Goal: Information Seeking & Learning: Check status

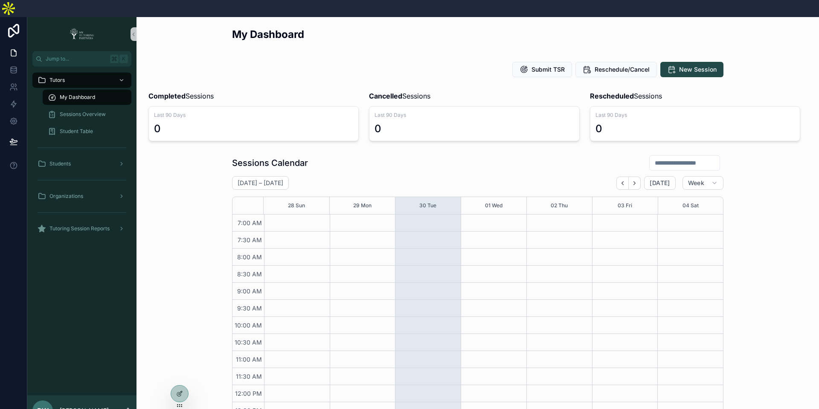
scroll to position [197, 0]
click at [183, 376] on div at bounding box center [180, 376] width 14 height 14
click at [183, 377] on div at bounding box center [180, 376] width 14 height 14
click at [180, 375] on icon at bounding box center [179, 375] width 7 height 7
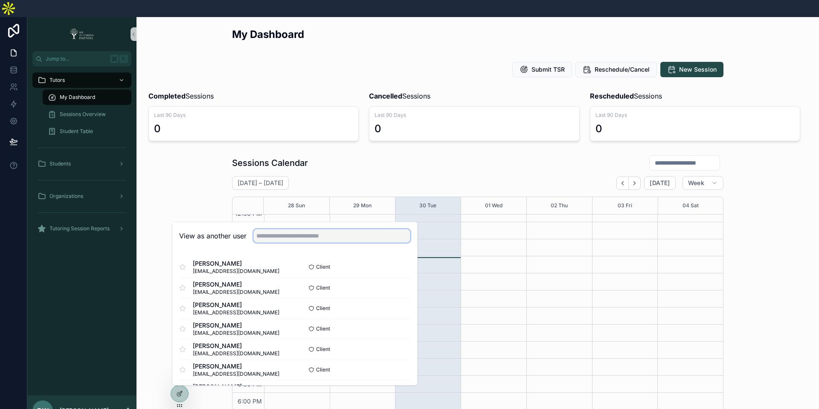
click at [301, 229] on input "text" at bounding box center [332, 236] width 157 height 14
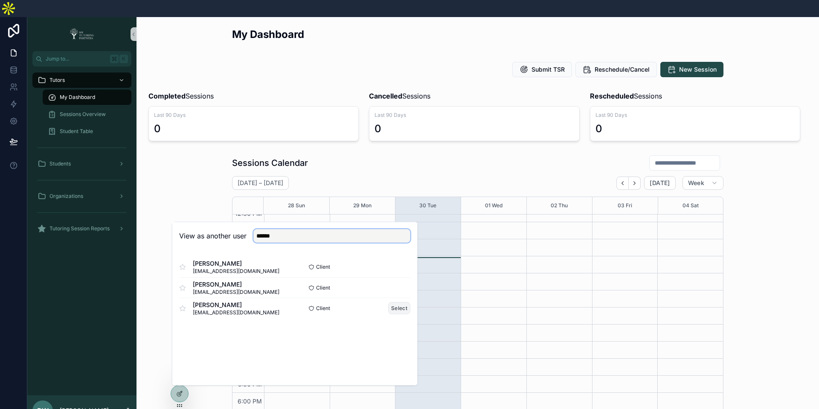
type input "******"
click at [399, 302] on button "Select" at bounding box center [399, 308] width 22 height 12
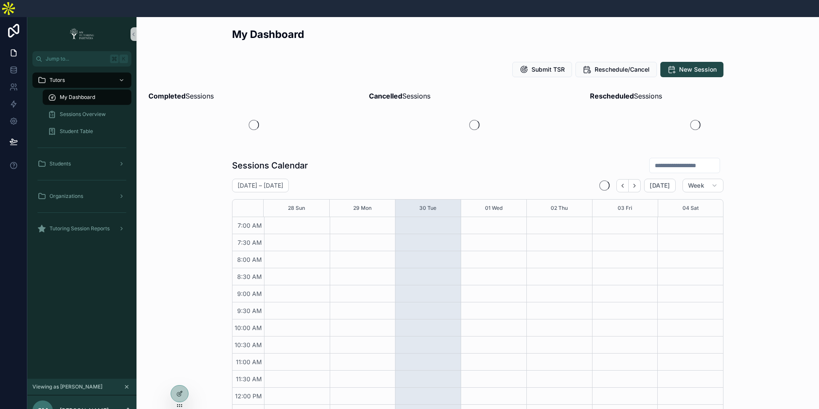
scroll to position [197, 0]
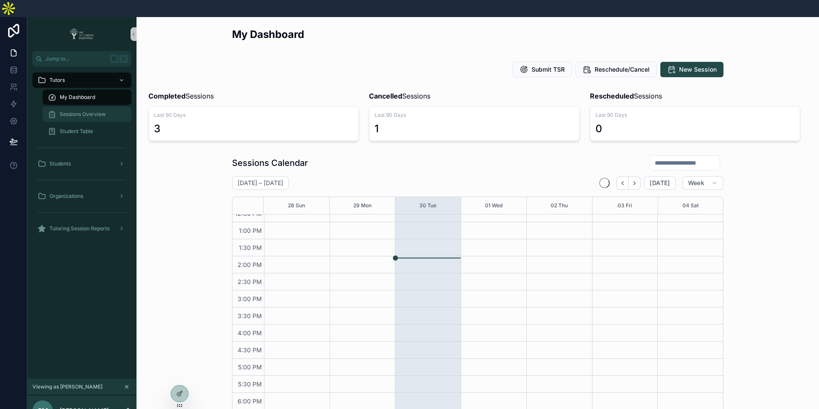
click at [99, 111] on span "Sessions Overview" at bounding box center [83, 114] width 46 height 7
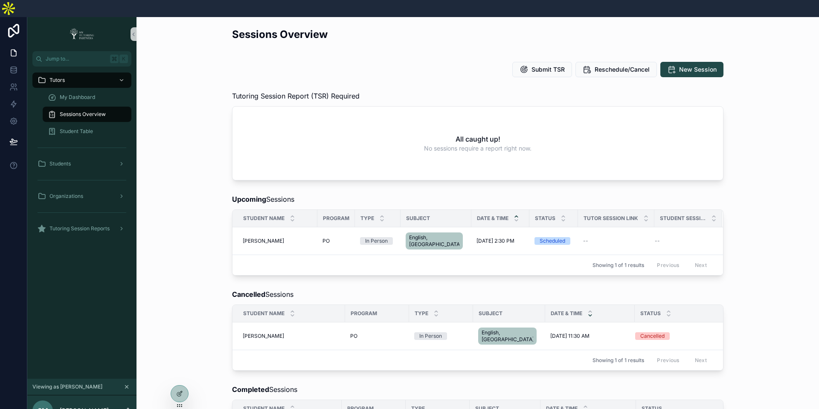
scroll to position [111, 0]
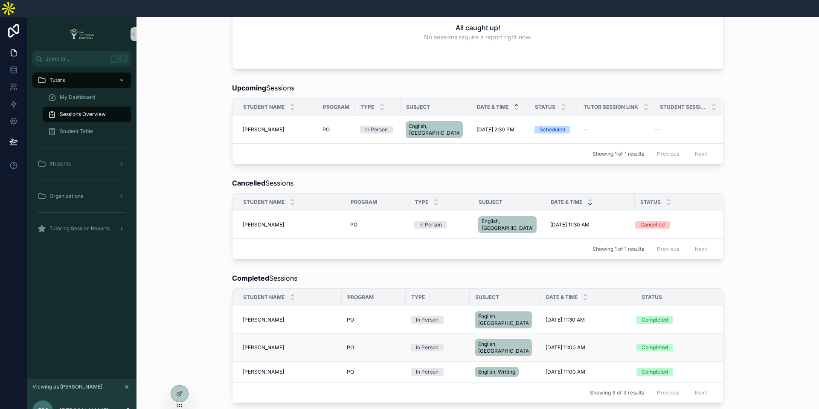
click at [569, 344] on span "9/29/2025 11:00 AM" at bounding box center [566, 347] width 40 height 7
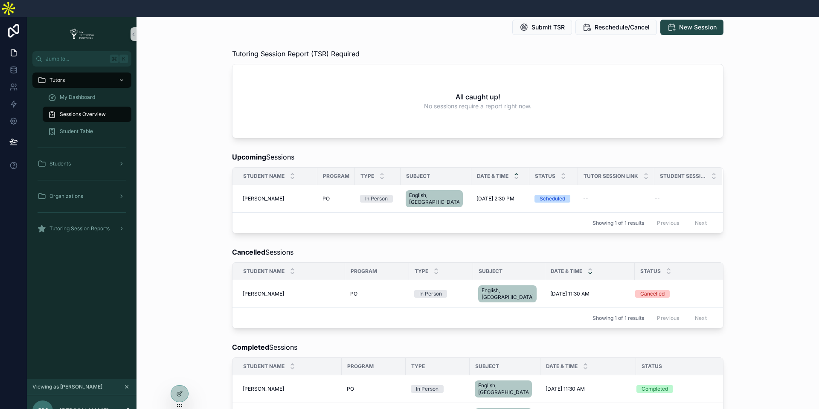
scroll to position [53, 0]
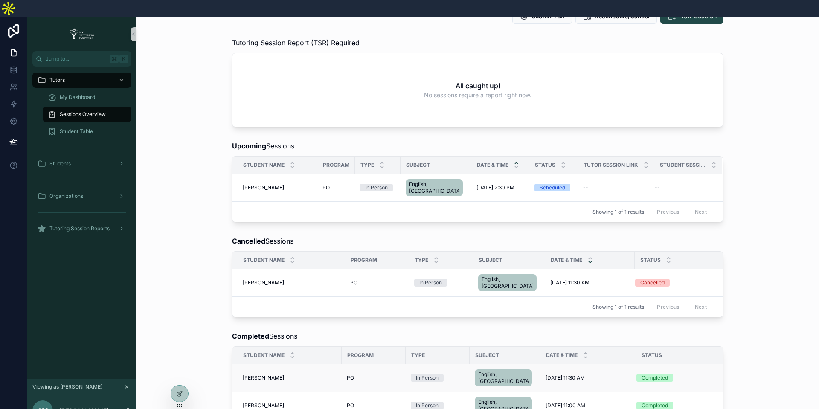
click at [565, 375] on span "9/29/2025 11:30 AM" at bounding box center [565, 378] width 39 height 7
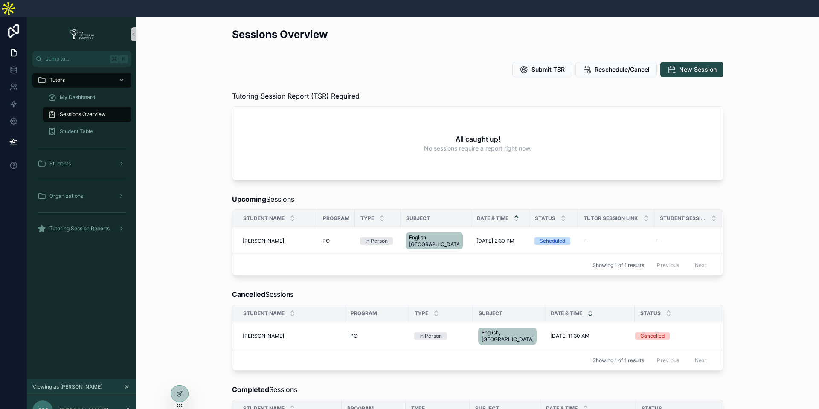
scroll to position [133, 0]
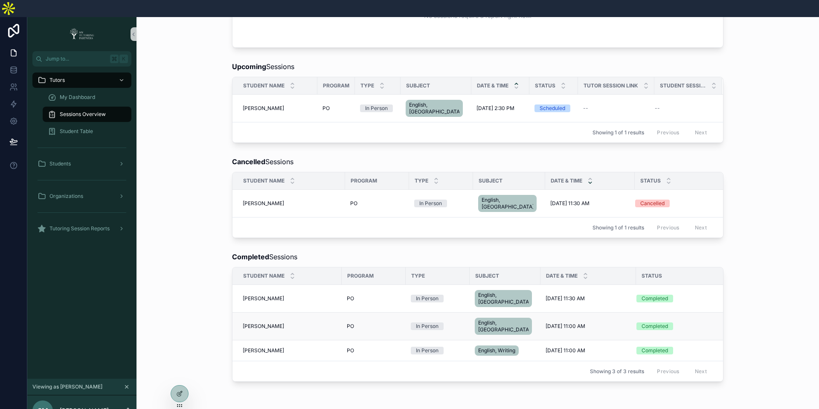
click at [551, 323] on span "9/29/2025 11:00 AM" at bounding box center [566, 326] width 40 height 7
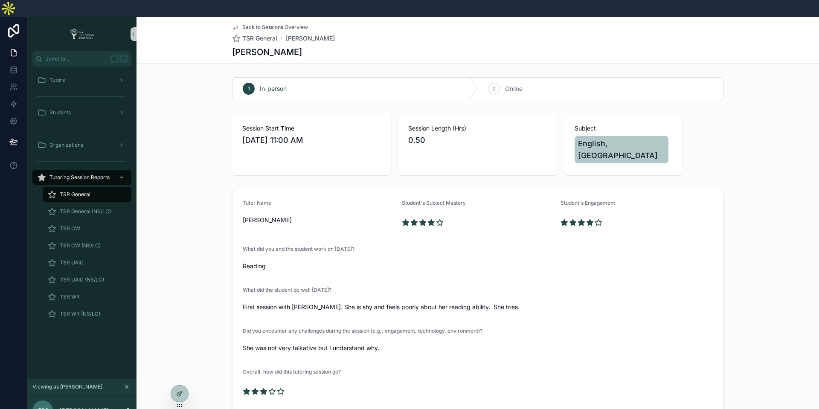
scroll to position [5, 0]
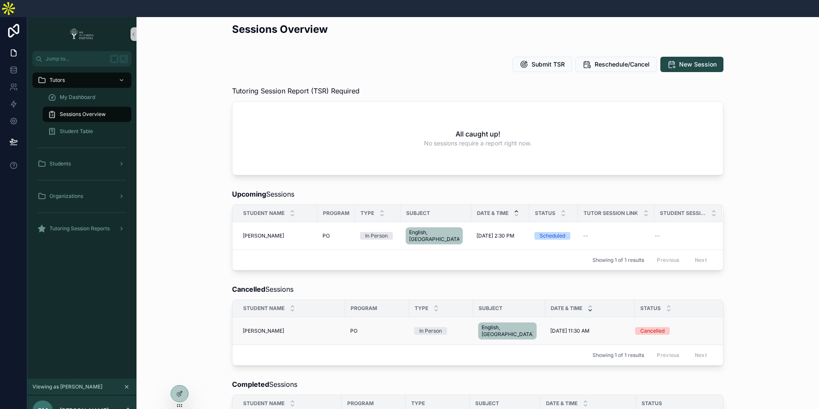
scroll to position [133, 0]
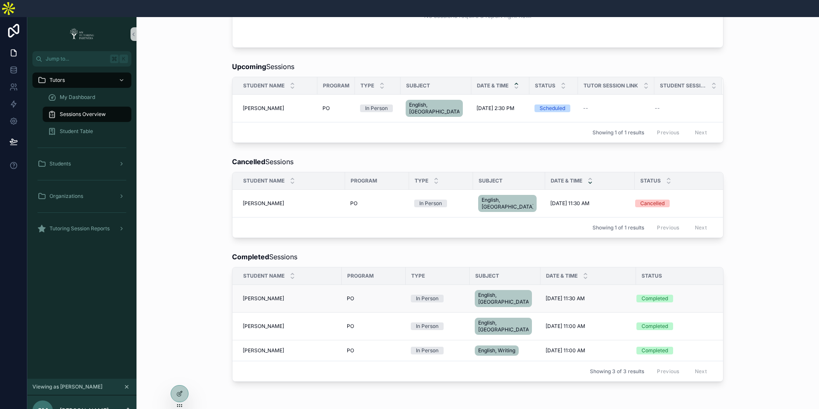
click at [328, 295] on div "Joshua Breymann Joshua Breymann" at bounding box center [290, 298] width 94 height 7
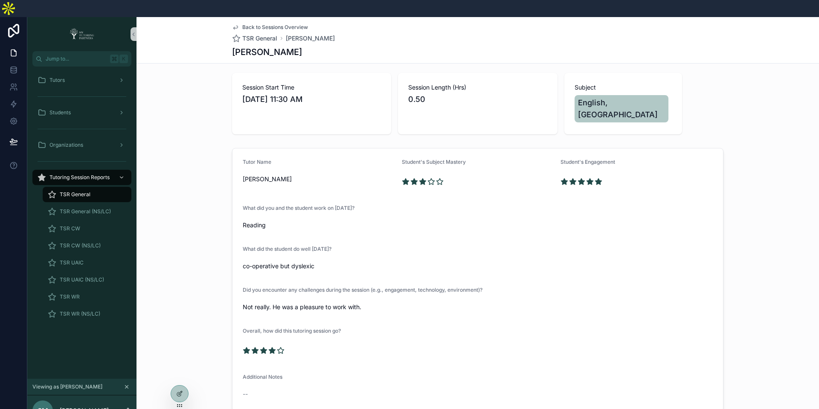
scroll to position [7, 0]
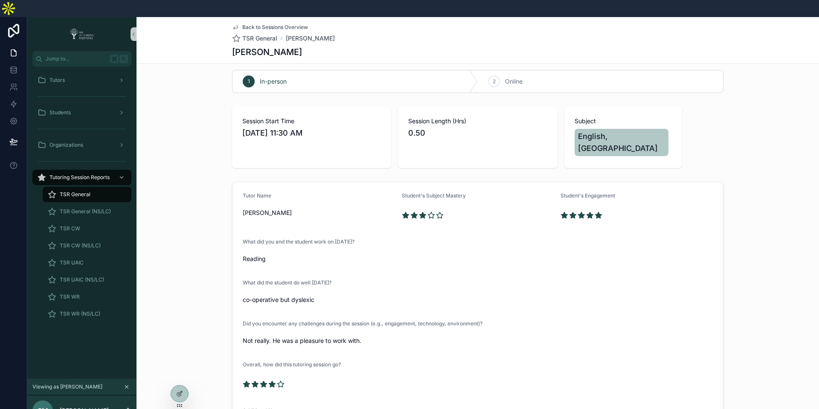
click at [280, 46] on h1 "Joshua Breymann" at bounding box center [267, 52] width 70 height 12
copy h1 "Breymann"
click at [190, 147] on div "1 In-person 2 Online Session Start Time 9/29/2025 11:30 AM Session Length (Hrs)…" at bounding box center [478, 258] width 683 height 382
click at [198, 144] on div "1 In-person 2 Online Session Start Time 9/29/2025 11:30 AM Session Length (Hrs)…" at bounding box center [478, 258] width 683 height 382
